Goal: Task Accomplishment & Management: Manage account settings

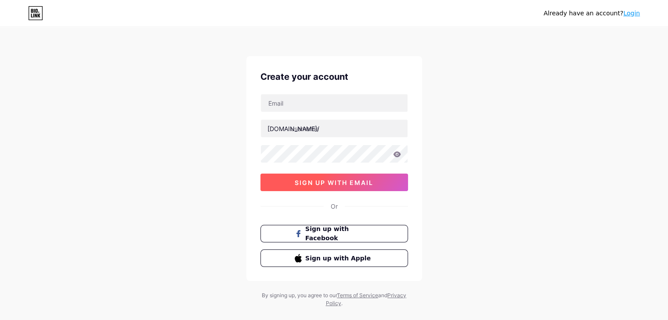
click at [387, 175] on button "sign up with email" at bounding box center [333, 183] width 147 height 18
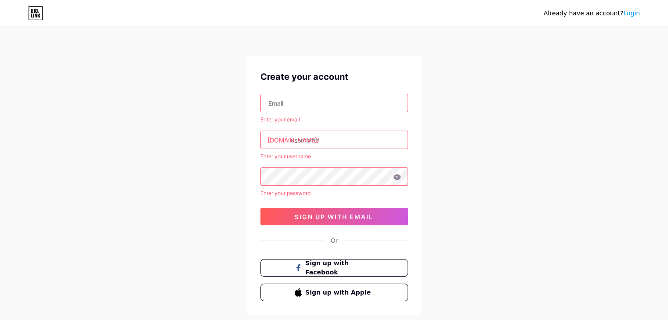
click at [334, 97] on input "text" at bounding box center [334, 103] width 147 height 18
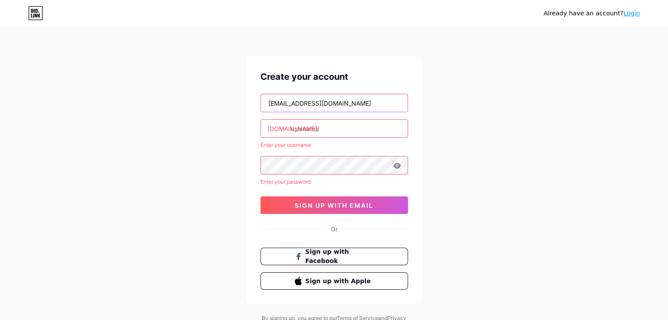
type input "[EMAIL_ADDRESS][DOMAIN_NAME]"
click at [304, 127] on input "text" at bounding box center [334, 129] width 147 height 18
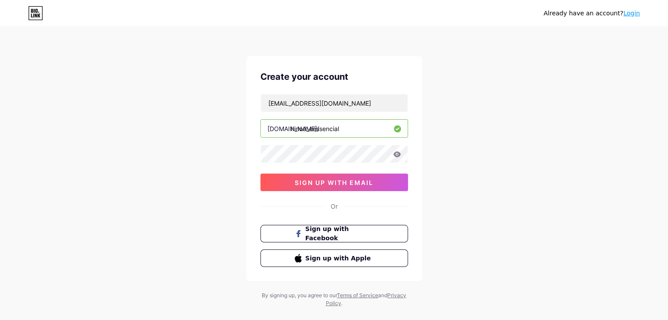
type input "hinod_eessencial"
click at [396, 157] on icon at bounding box center [396, 154] width 7 height 6
click at [398, 152] on icon at bounding box center [396, 154] width 7 height 6
click at [397, 151] on icon at bounding box center [396, 154] width 7 height 6
click at [397, 155] on icon at bounding box center [396, 154] width 7 height 6
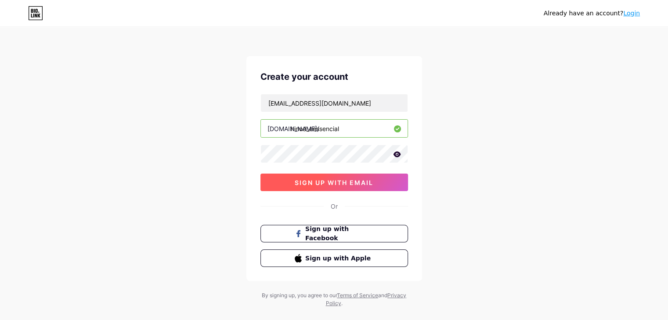
click at [367, 180] on span "sign up with email" at bounding box center [334, 182] width 79 height 7
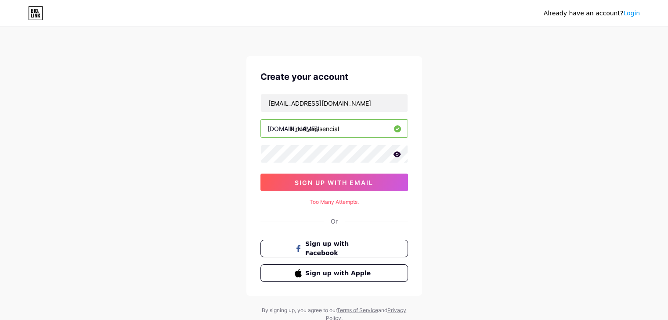
click at [325, 206] on div "Create your account freitas483@gmail.com bio.link/ hinod_eessencial 0cAFcWeA5kt…" at bounding box center [334, 176] width 176 height 240
click at [324, 205] on div "Too Many Attempts." at bounding box center [333, 202] width 147 height 8
click at [308, 184] on span "sign up with email" at bounding box center [334, 182] width 79 height 7
click at [395, 156] on icon at bounding box center [396, 154] width 7 height 6
click at [313, 186] on button "sign up with email" at bounding box center [333, 183] width 147 height 18
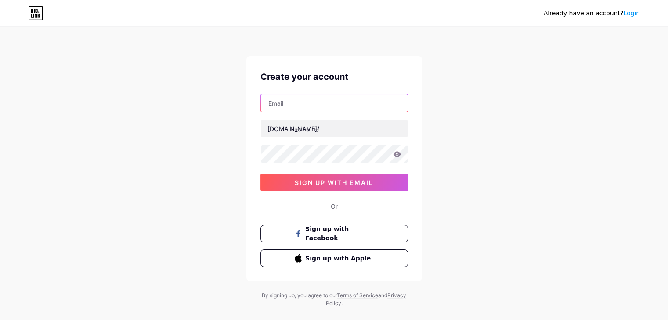
click at [322, 98] on input "text" at bounding box center [334, 103] width 147 height 18
type input "[EMAIL_ADDRESS][DOMAIN_NAME]"
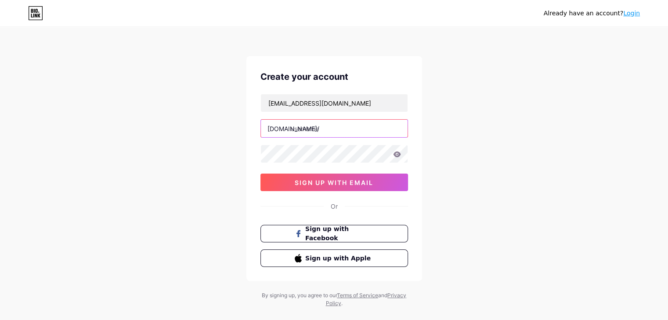
click at [319, 129] on input "text" at bounding box center [334, 129] width 147 height 18
type input "hinod_eessencial"
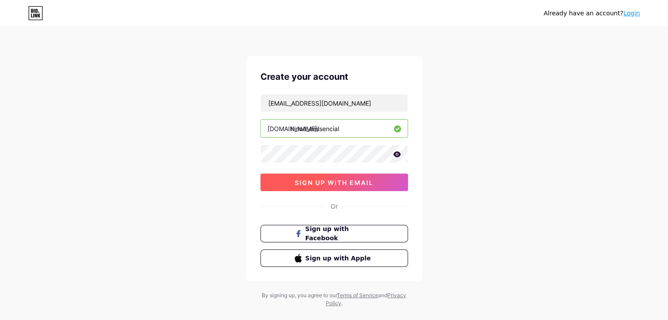
click at [322, 187] on button "sign up with email" at bounding box center [333, 183] width 147 height 18
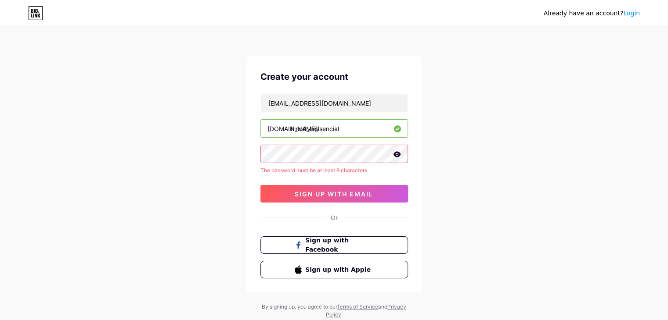
click at [255, 153] on div "Create your account freitas483@gmail.com bio.link/ hinod_eessencial The passwor…" at bounding box center [334, 174] width 176 height 237
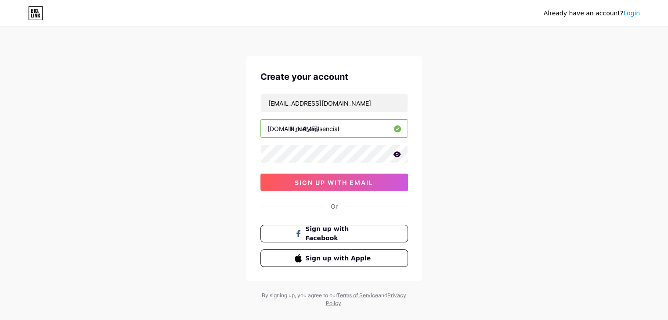
click at [394, 153] on icon at bounding box center [396, 154] width 7 height 6
click at [352, 180] on span "sign up with email" at bounding box center [334, 182] width 79 height 7
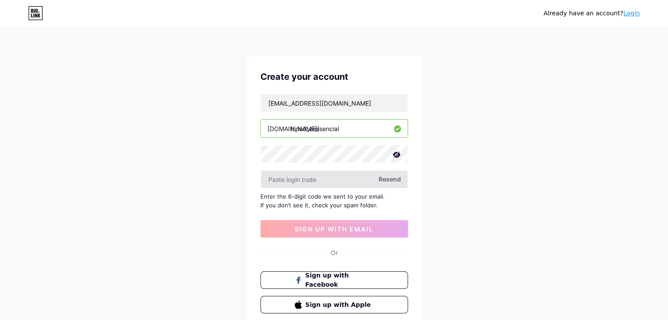
click at [350, 179] on input "text" at bounding box center [334, 180] width 147 height 18
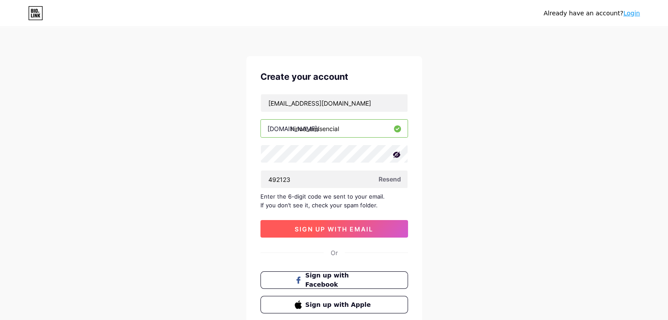
type input "492123"
click at [352, 234] on button "sign up with email" at bounding box center [333, 229] width 147 height 18
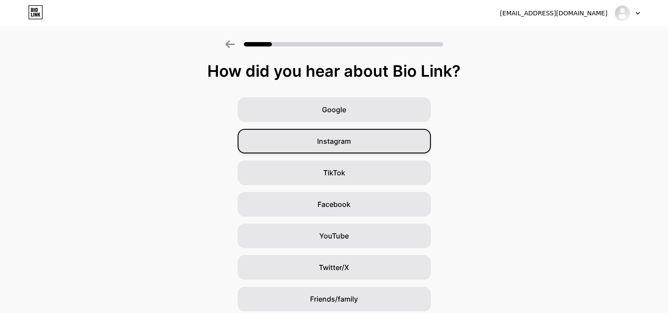
click at [380, 141] on div "Instagram" at bounding box center [333, 141] width 193 height 25
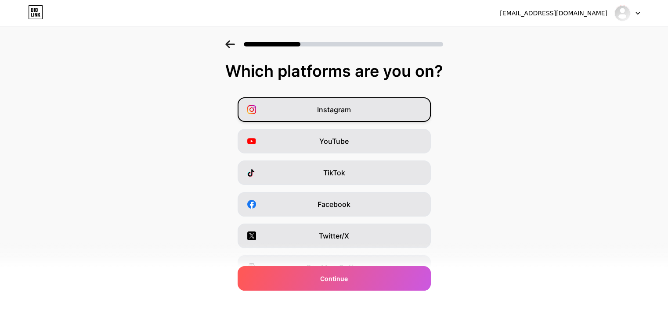
click at [359, 111] on div "Instagram" at bounding box center [333, 109] width 193 height 25
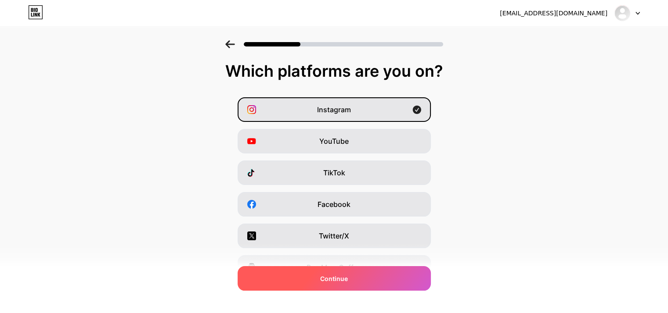
click at [400, 281] on div "Continue" at bounding box center [333, 278] width 193 height 25
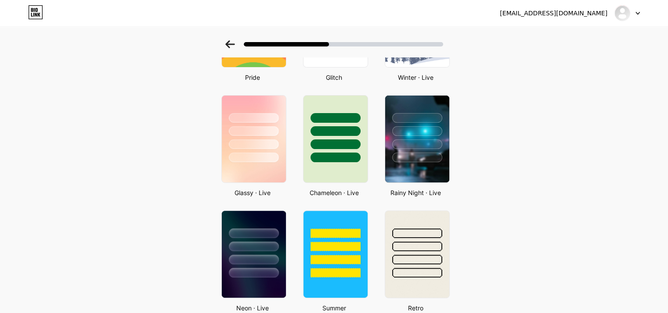
scroll to position [225, 0]
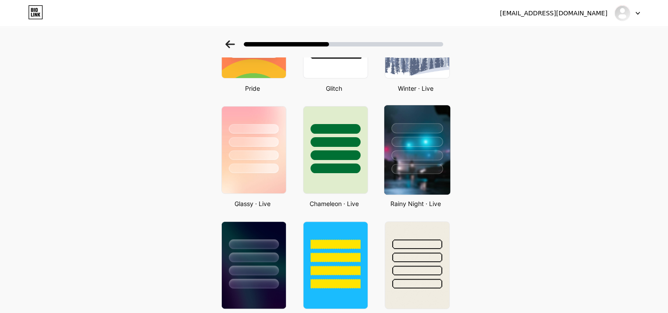
click at [421, 162] on div at bounding box center [417, 139] width 66 height 69
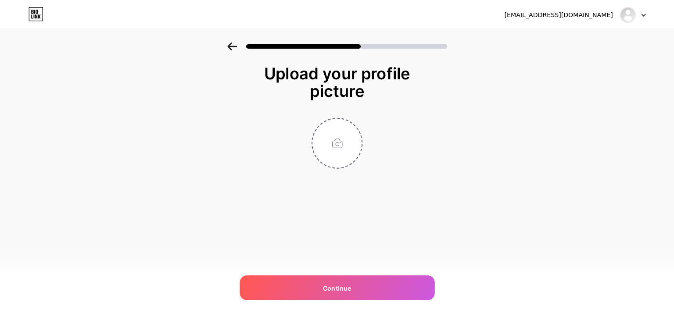
scroll to position [0, 0]
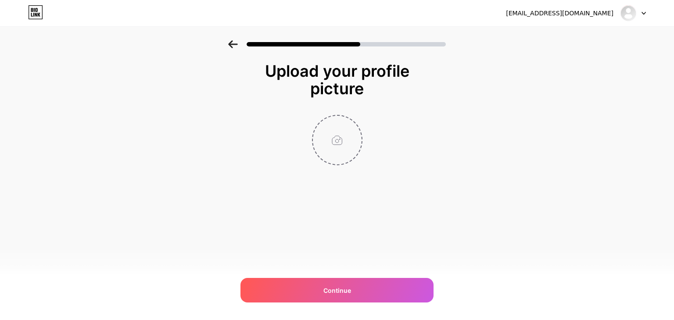
click at [335, 140] on input "file" at bounding box center [337, 140] width 49 height 49
type input "C:\fakepath\WhatsApp Image 2025-09-20 at 00.14.26.jpeg"
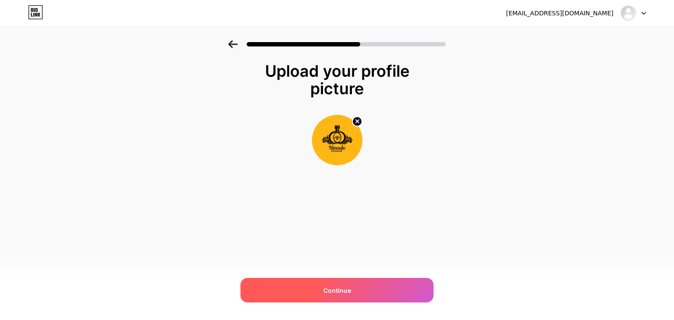
click at [323, 292] on div "Continue" at bounding box center [337, 290] width 193 height 25
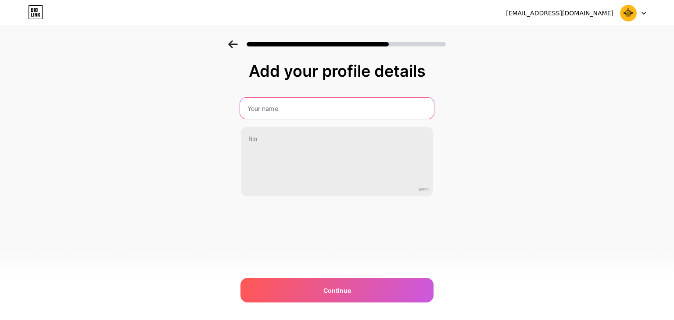
click at [302, 102] on input "text" at bounding box center [337, 108] width 194 height 21
type input "\"
type input "Hinode Essencial"
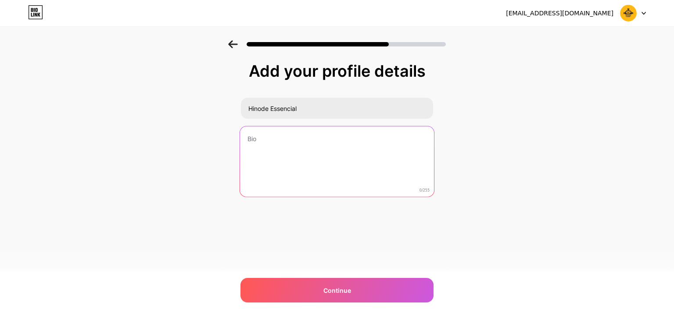
click at [259, 136] on textarea at bounding box center [337, 162] width 194 height 72
paste textarea "🌟 Seja muito bem-vindo(a) à nossa loja online Hinode Essencial! 🌟 Ficamos muito…"
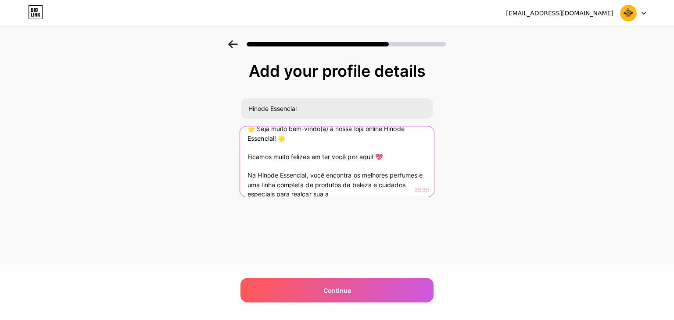
click at [282, 143] on textarea "🌟 Seja muito bem-vindo(a) à nossa loja online Hinode Essencial! 🌟 Ficamos muito…" at bounding box center [337, 162] width 194 height 72
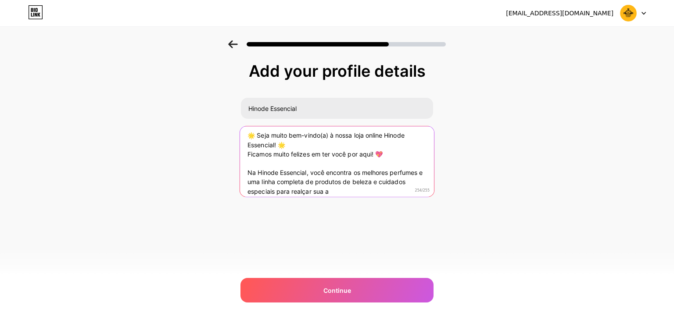
scroll to position [9, 0]
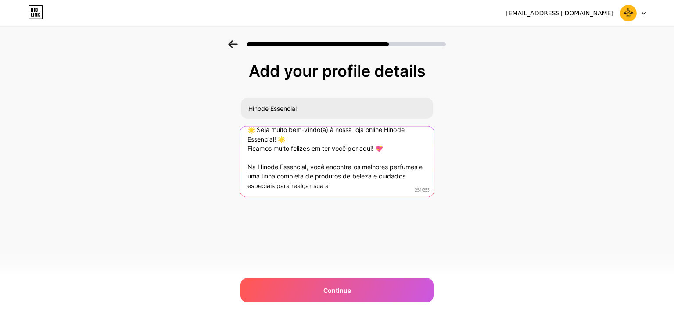
click at [365, 187] on textarea "🌟 Seja muito bem-vindo(a) à nossa loja online Hinode Essencial! 🌟 Ficamos muito…" at bounding box center [337, 162] width 194 height 72
click at [313, 159] on textarea "🌟 Seja muito bem-vindo(a) à nossa loja online Hinode Essencial! 🌟 Ficamos muito…" at bounding box center [337, 162] width 194 height 72
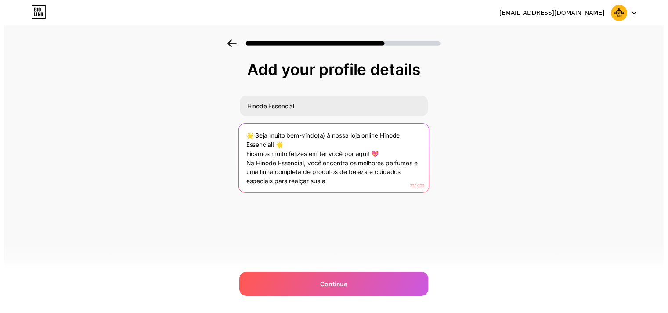
scroll to position [0, 0]
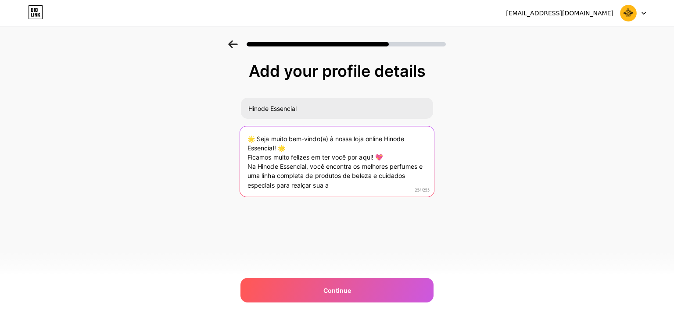
click at [335, 186] on textarea "🌟 Seja muito bem-vindo(a) à nossa loja online Hinode Essencial! 🌟 Ficamos muito…" at bounding box center [337, 162] width 194 height 72
drag, startPoint x: 278, startPoint y: 185, endPoint x: 329, endPoint y: 186, distance: 50.5
click at [329, 186] on textarea "🌟 Seja muito bem-vindo(a) à nossa loja online Hinode Essencial! 🌟 Ficamos muito…" at bounding box center [337, 162] width 194 height 72
click at [248, 167] on textarea "🌟 Seja muito bem-vindo(a) à nossa loja online Hinode Essencial! 🌟 Ficamos muito…" at bounding box center [337, 162] width 194 height 72
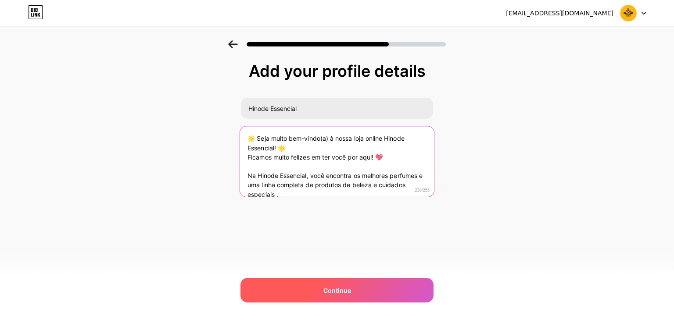
type textarea "🌟 Seja muito bem-vindo(a) à nossa loja online Hinode Essencial! 🌟 Ficamos muito…"
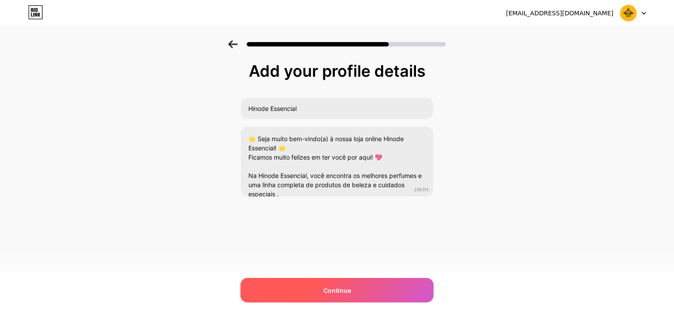
click at [335, 288] on span "Continue" at bounding box center [338, 290] width 28 height 9
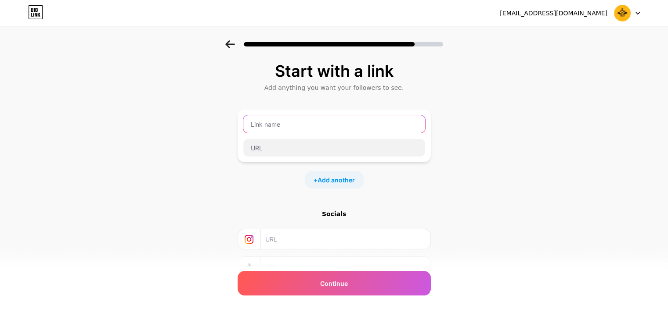
click at [323, 125] on input "text" at bounding box center [334, 124] width 182 height 18
type input "hinod_eessencial"
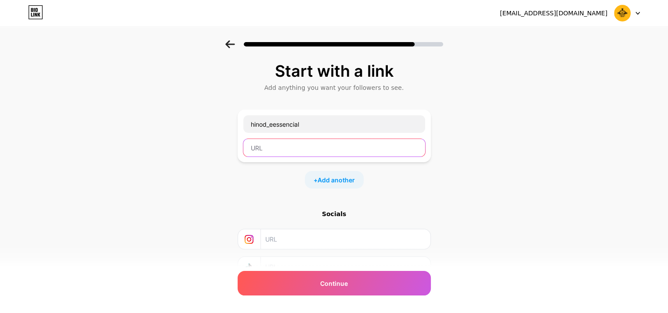
click at [339, 144] on input "text" at bounding box center [334, 148] width 182 height 18
type input "hinod_eessencial"
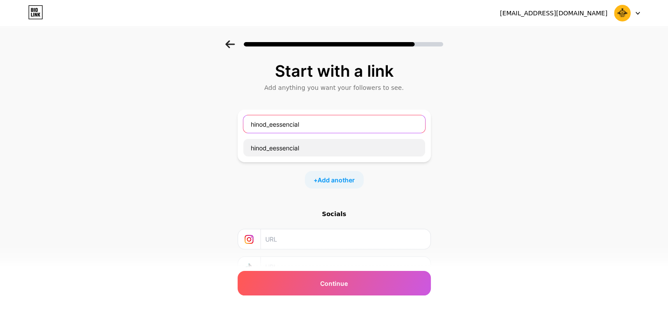
click at [272, 122] on input "hinod_eessencial" at bounding box center [334, 124] width 182 height 18
click at [274, 122] on input "hinodeessencial" at bounding box center [334, 124] width 182 height 18
type input "hinode essencial"
click at [282, 237] on input "text" at bounding box center [344, 240] width 159 height 20
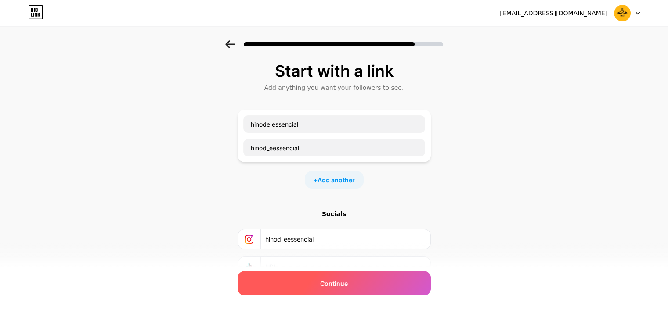
type input "hinod_eessencial"
click at [332, 285] on span "Continue" at bounding box center [334, 283] width 28 height 9
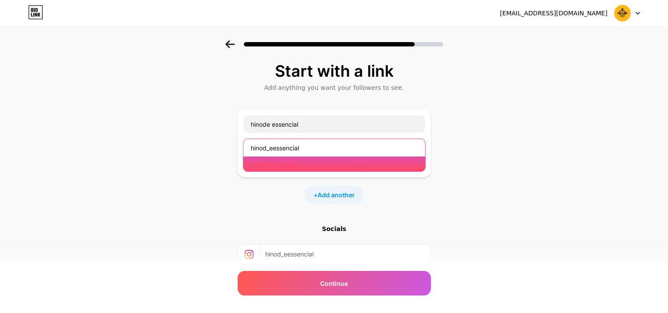
click at [308, 148] on input "hinod_eessencial" at bounding box center [334, 148] width 182 height 18
drag, startPoint x: 308, startPoint y: 148, endPoint x: 235, endPoint y: 146, distance: 73.3
click at [235, 146] on div "Start with a link Add anything you want your followers to see. hinode essencial…" at bounding box center [334, 202] width 668 height 324
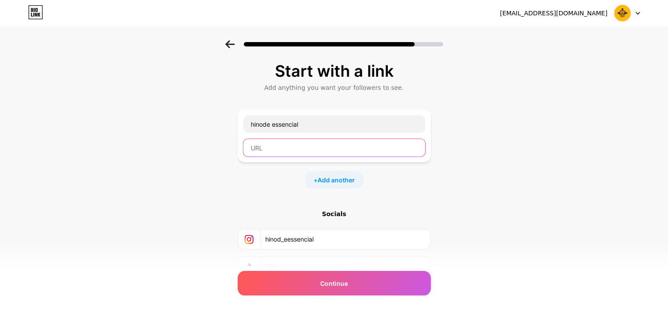
click at [299, 150] on input "text" at bounding box center [334, 148] width 182 height 18
paste input "https://www.instagram.com/hinod_eessencial?utm_source=qr&igsh=MWJ5emdsdGRiNTZ3d…"
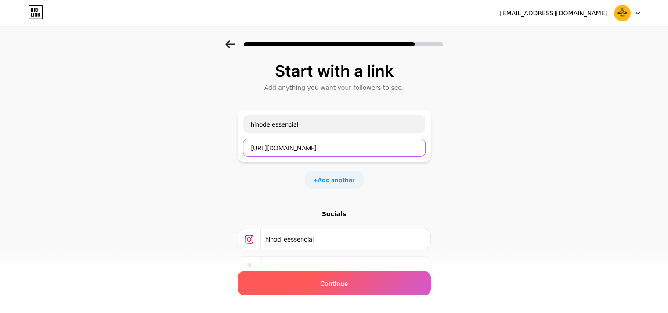
type input "https://www.instagram.com/hinod_eessencial?utm_source=qr&igsh=MWJ5emdsdGRiNTZ3d…"
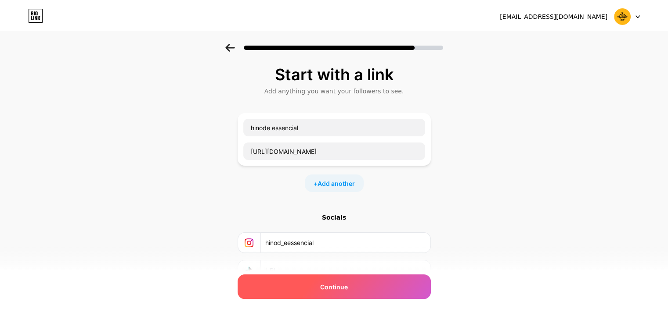
scroll to position [0, 0]
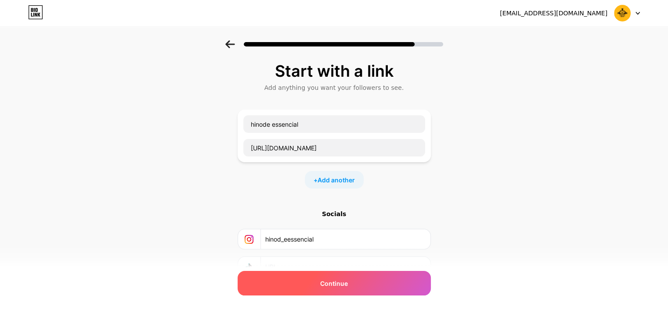
click at [378, 283] on div "Continue" at bounding box center [333, 283] width 193 height 25
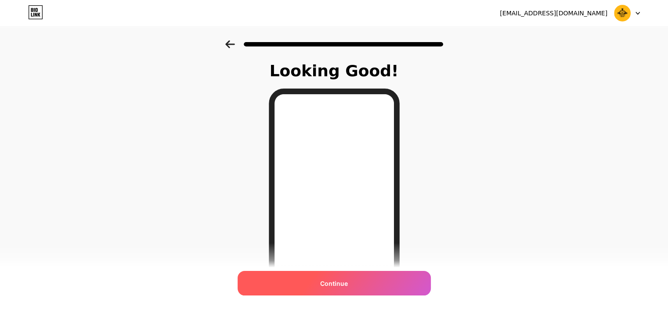
click at [367, 283] on div "Continue" at bounding box center [333, 283] width 193 height 25
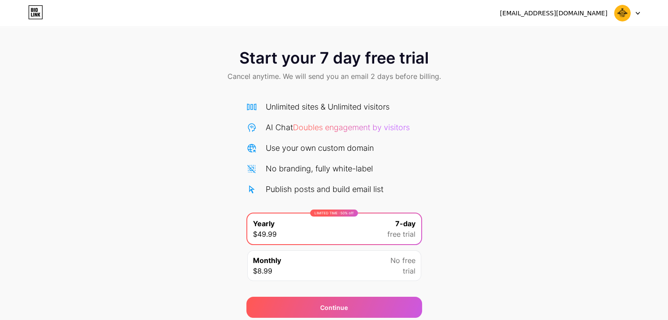
click at [636, 12] on icon at bounding box center [637, 13] width 4 height 3
click at [399, 260] on span "No free" at bounding box center [402, 260] width 25 height 11
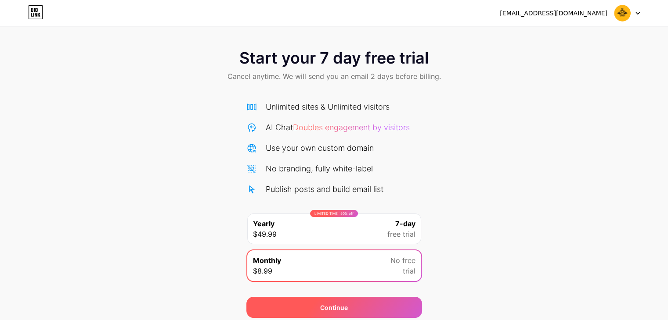
click at [381, 307] on div "Continue" at bounding box center [334, 307] width 176 height 21
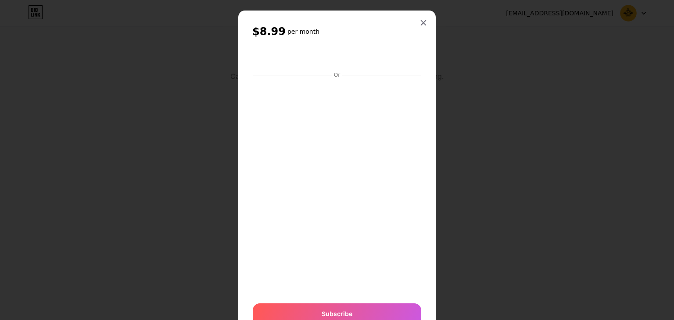
scroll to position [5, 0]
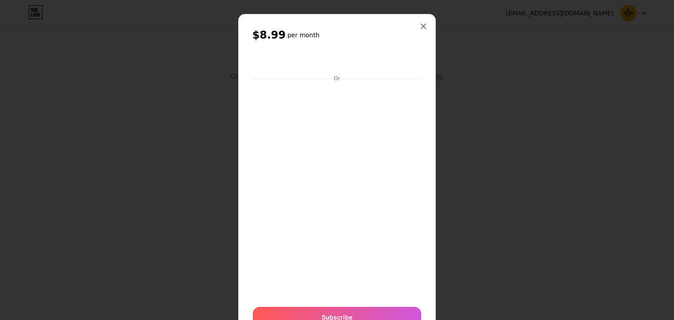
click at [421, 18] on div "$8.99 per month Or Subscribe" at bounding box center [337, 178] width 198 height 329
click at [420, 22] on div at bounding box center [424, 26] width 16 height 16
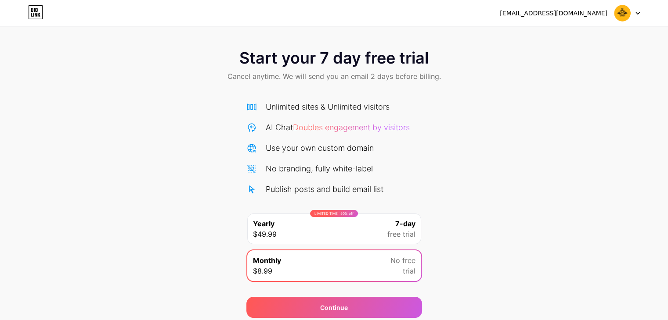
click at [623, 7] on img at bounding box center [622, 13] width 17 height 17
click at [565, 38] on li "Logout" at bounding box center [584, 36] width 109 height 24
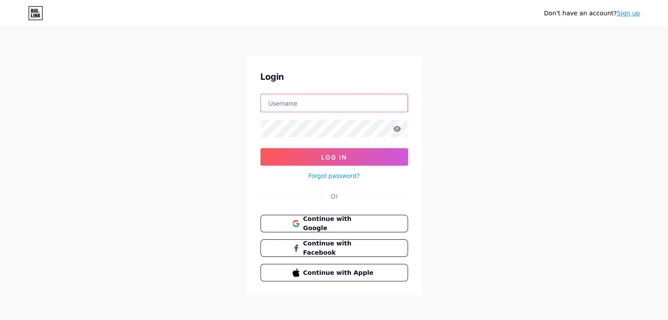
type input "[EMAIL_ADDRESS][DOMAIN_NAME]"
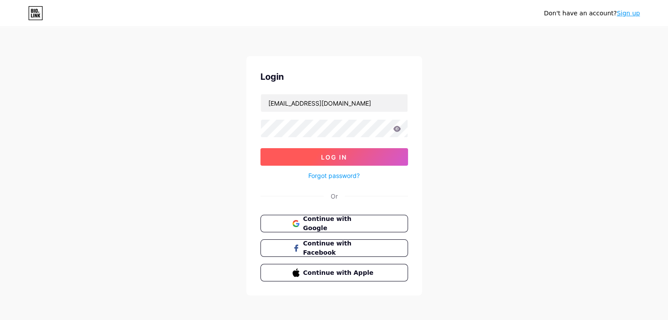
click at [358, 154] on button "Log In" at bounding box center [333, 157] width 147 height 18
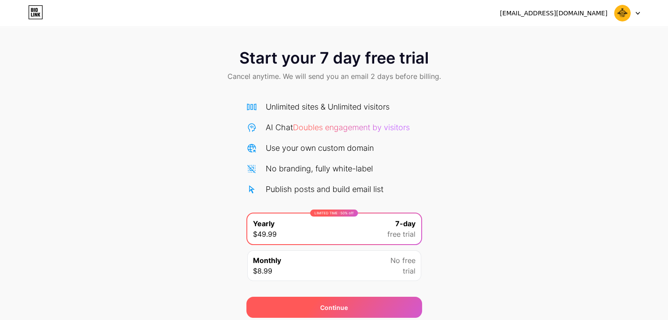
click at [371, 305] on div "Continue" at bounding box center [334, 307] width 176 height 21
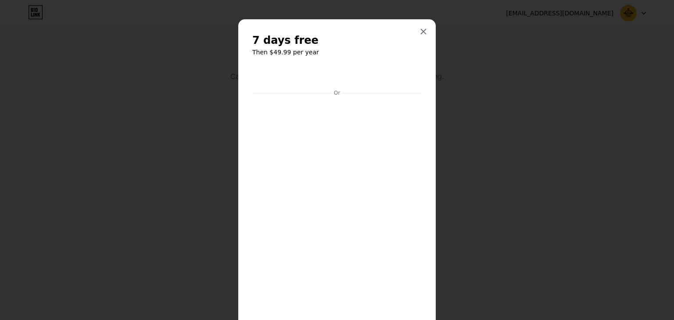
scroll to position [56, 0]
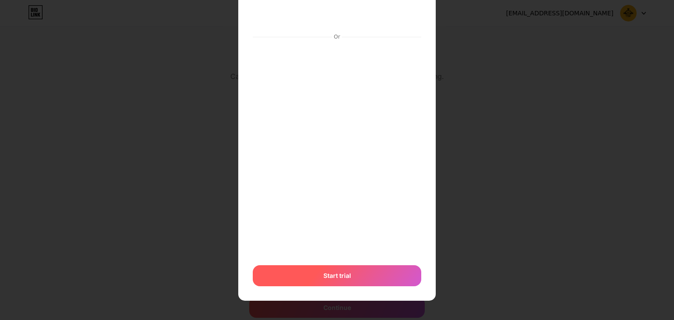
click at [400, 267] on div "Start trial" at bounding box center [337, 276] width 169 height 21
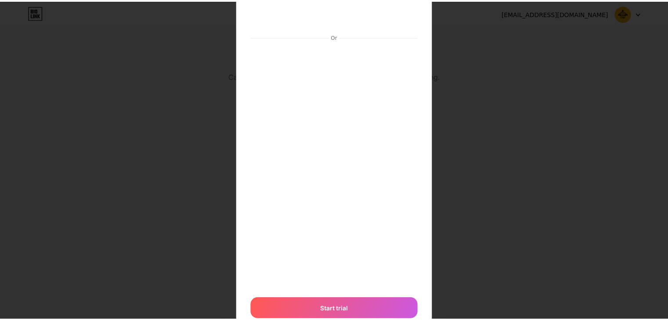
scroll to position [0, 0]
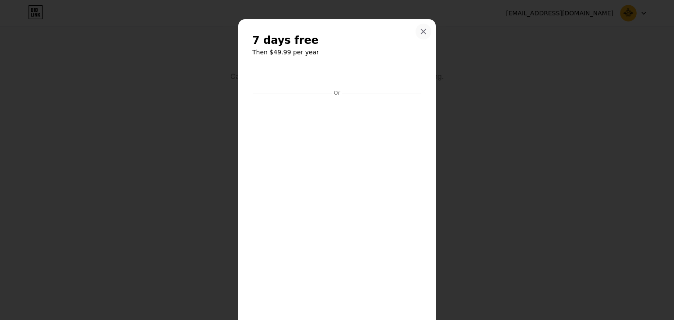
click at [422, 27] on div at bounding box center [424, 32] width 16 height 16
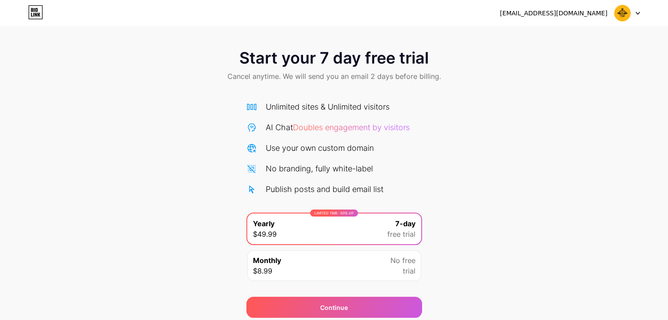
click at [37, 14] on icon at bounding box center [35, 12] width 15 height 14
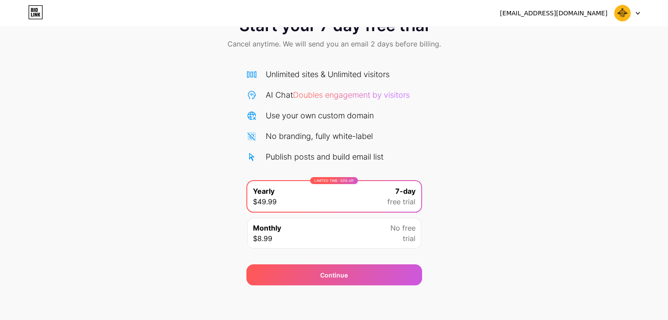
click at [627, 12] on img at bounding box center [622, 13] width 17 height 17
click at [592, 13] on div "[EMAIL_ADDRESS][DOMAIN_NAME]" at bounding box center [554, 13] width 108 height 9
click at [374, 226] on div "Monthly $8.99 No free trial" at bounding box center [334, 233] width 174 height 31
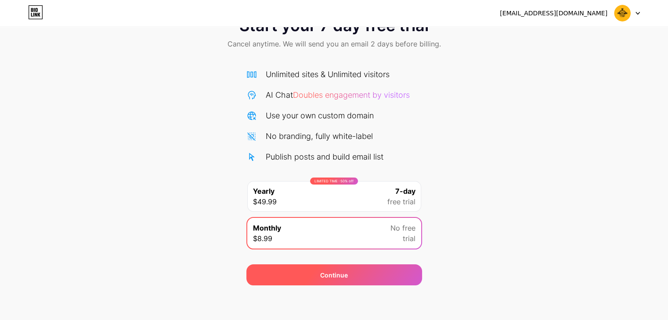
click at [366, 274] on div "Continue" at bounding box center [334, 275] width 176 height 21
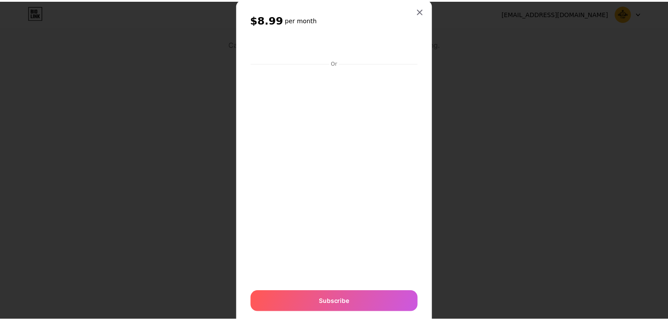
scroll to position [8, 0]
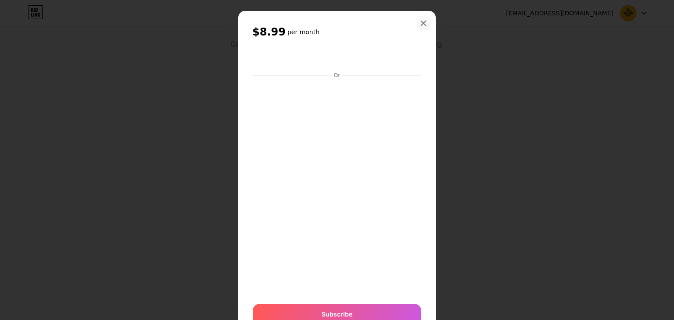
click at [423, 22] on icon at bounding box center [423, 23] width 7 height 7
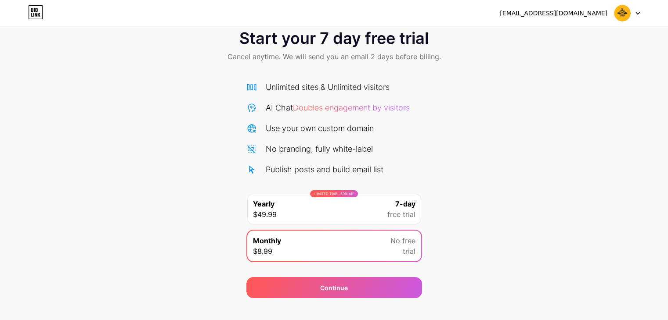
scroll to position [0, 0]
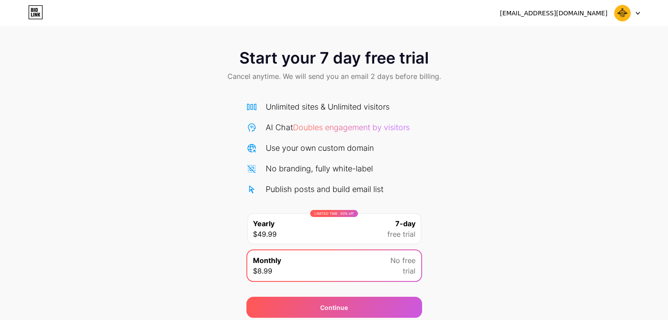
click at [633, 9] on div at bounding box center [626, 13] width 25 height 16
click at [617, 17] on img at bounding box center [622, 13] width 17 height 17
click at [620, 14] on img at bounding box center [622, 13] width 17 height 17
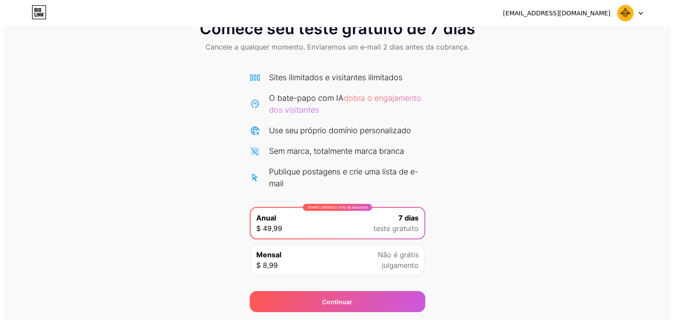
scroll to position [30, 0]
click at [382, 227] on font "teste gratuito" at bounding box center [392, 228] width 45 height 9
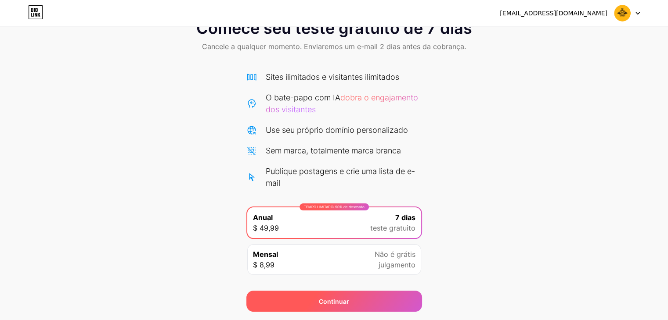
click at [358, 295] on div "Continuar" at bounding box center [334, 301] width 176 height 21
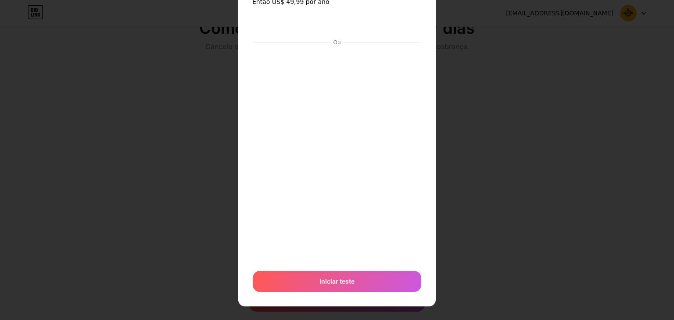
scroll to position [56, 0]
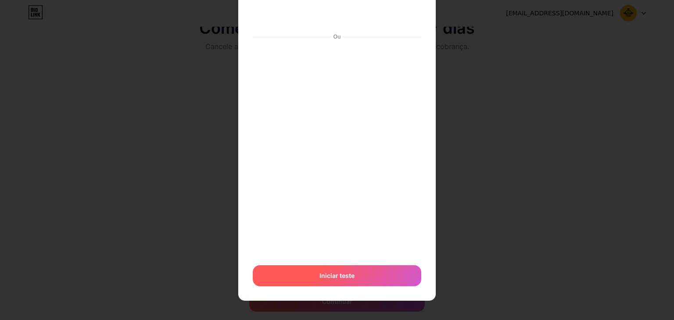
click at [355, 277] on div "Iniciar teste" at bounding box center [337, 276] width 169 height 21
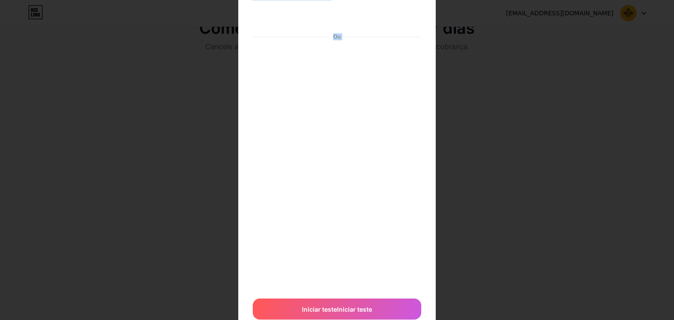
drag, startPoint x: 664, startPoint y: 115, endPoint x: 674, endPoint y: 90, distance: 27.8
click at [674, 90] on div "7 dias grátis Então US$ 49,99 por ano Ou Iniciar teste Iniciar teste" at bounding box center [337, 160] width 674 height 320
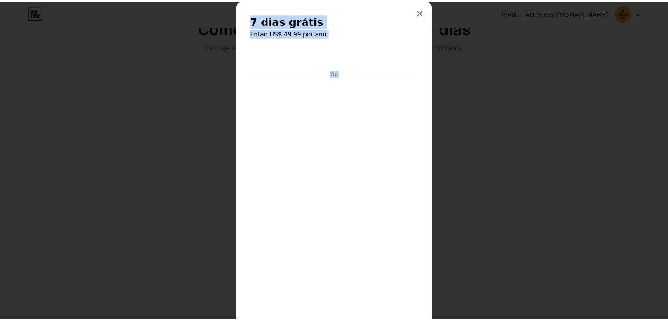
scroll to position [0, 0]
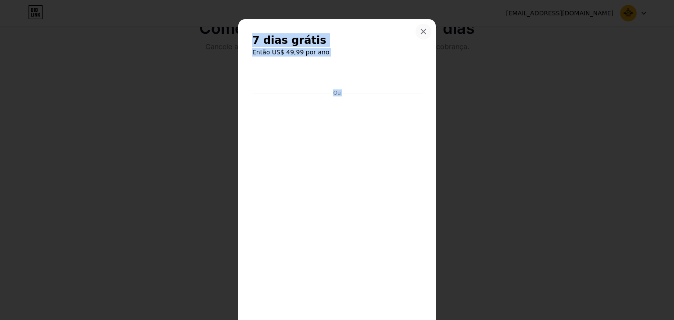
click at [420, 32] on icon at bounding box center [423, 31] width 7 height 7
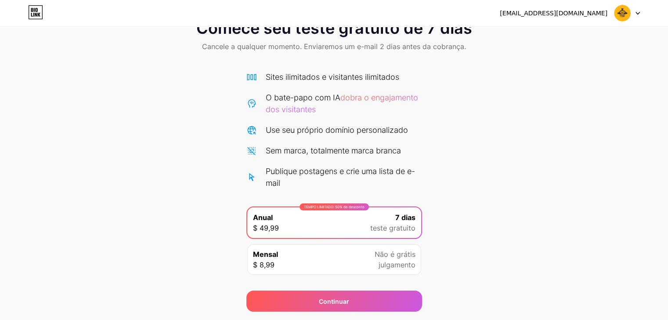
click at [639, 12] on div "freitas483@gmail.com Sair" at bounding box center [334, 13] width 668 height 16
click at [635, 12] on icon at bounding box center [637, 13] width 4 height 3
click at [598, 16] on font "[EMAIL_ADDRESS][DOMAIN_NAME]" at bounding box center [554, 13] width 108 height 7
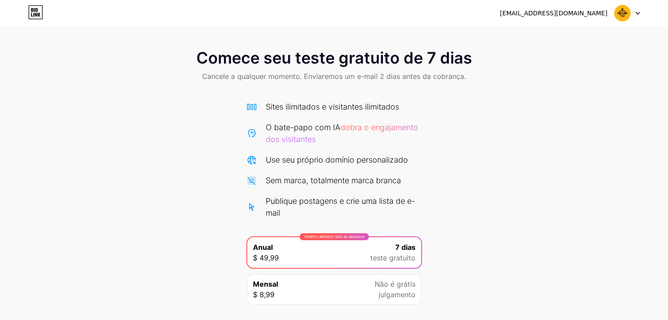
click at [639, 18] on div at bounding box center [626, 13] width 25 height 16
click at [583, 39] on li "Sair" at bounding box center [584, 36] width 109 height 24
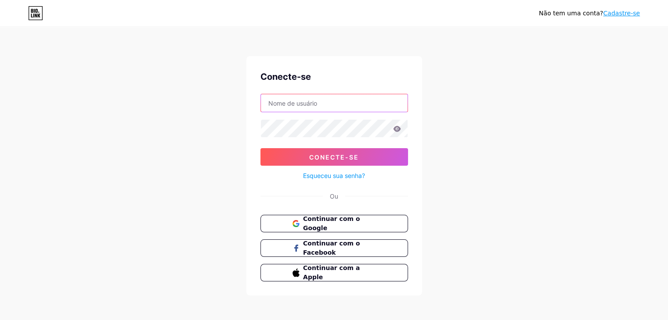
type input "[EMAIL_ADDRESS][DOMAIN_NAME]"
click at [334, 223] on font "Continuar com o Google" at bounding box center [331, 224] width 58 height 17
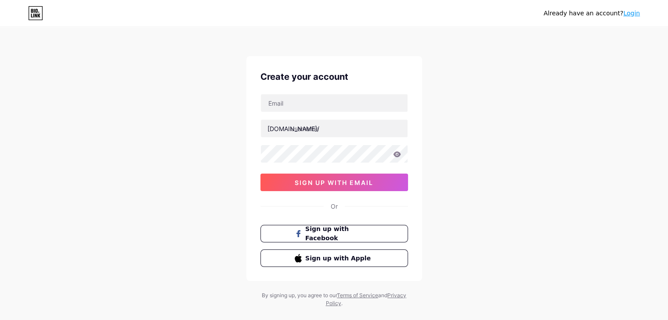
scroll to position [15, 0]
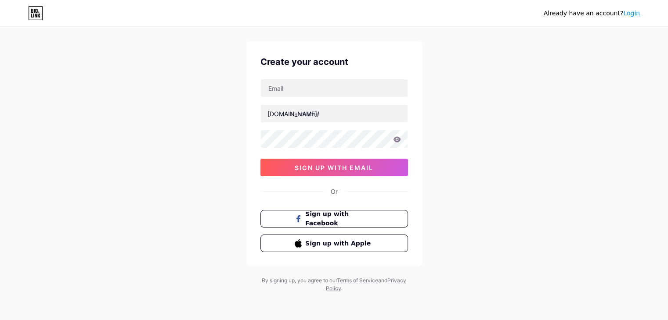
click at [627, 12] on link "Login" at bounding box center [631, 13] width 17 height 7
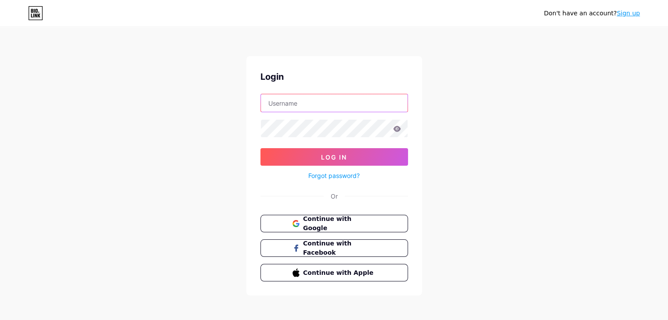
type input "[EMAIL_ADDRESS][DOMAIN_NAME]"
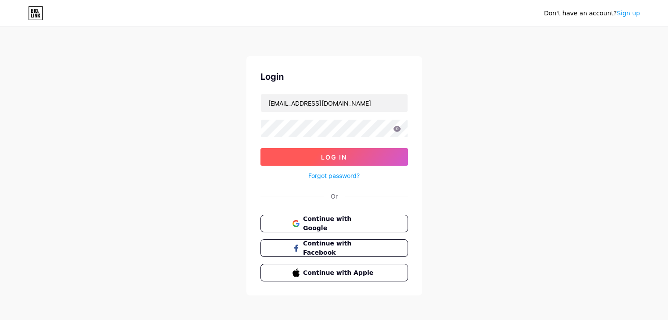
click at [370, 157] on button "Log In" at bounding box center [333, 157] width 147 height 18
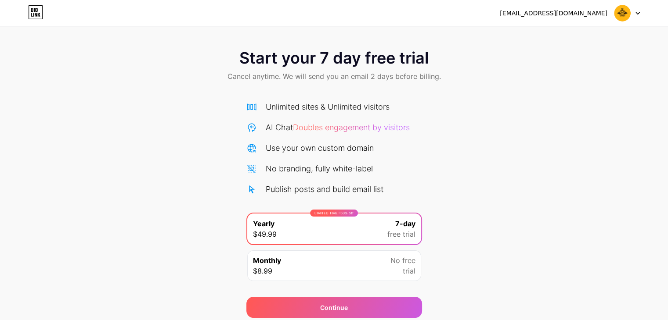
click at [616, 14] on img at bounding box center [622, 13] width 17 height 17
click at [584, 42] on li "Logout" at bounding box center [584, 36] width 109 height 24
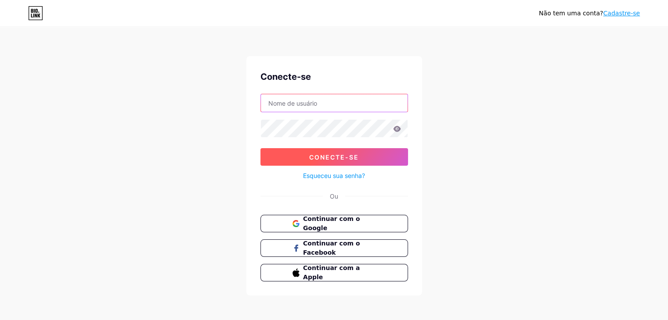
type input "[EMAIL_ADDRESS][DOMAIN_NAME]"
click at [337, 154] on font "Conecte-se" at bounding box center [334, 157] width 50 height 7
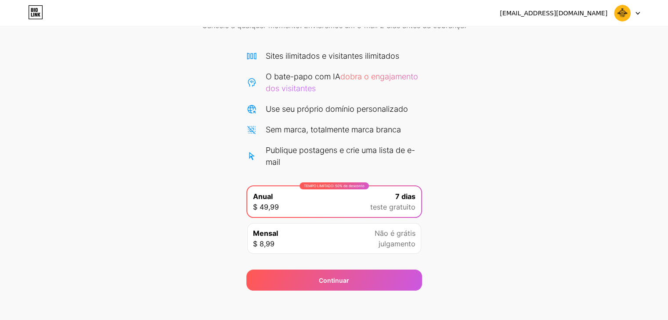
scroll to position [53, 0]
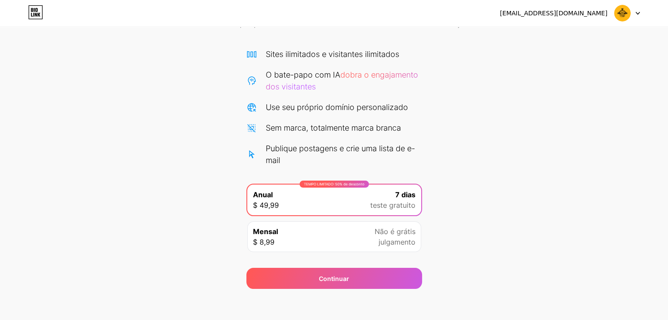
click at [355, 236] on div "Mensal $ 8,99 Não é grátis julgamento" at bounding box center [334, 237] width 174 height 31
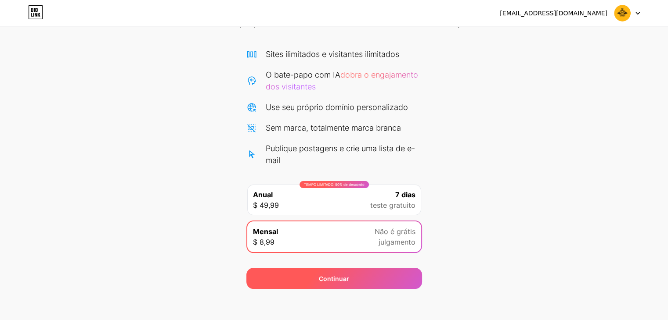
click at [360, 280] on div "Continuar" at bounding box center [334, 278] width 176 height 21
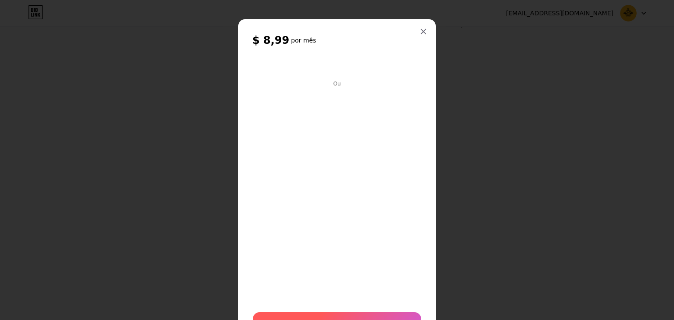
click at [346, 316] on div "Inscrever-se" at bounding box center [337, 323] width 169 height 21
click at [427, 29] on div at bounding box center [424, 32] width 16 height 16
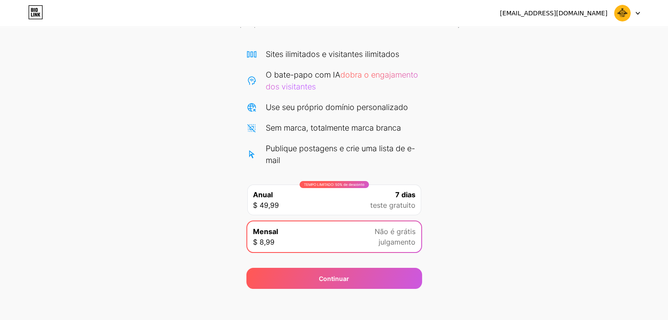
scroll to position [56, 0]
